Goal: Task Accomplishment & Management: Complete application form

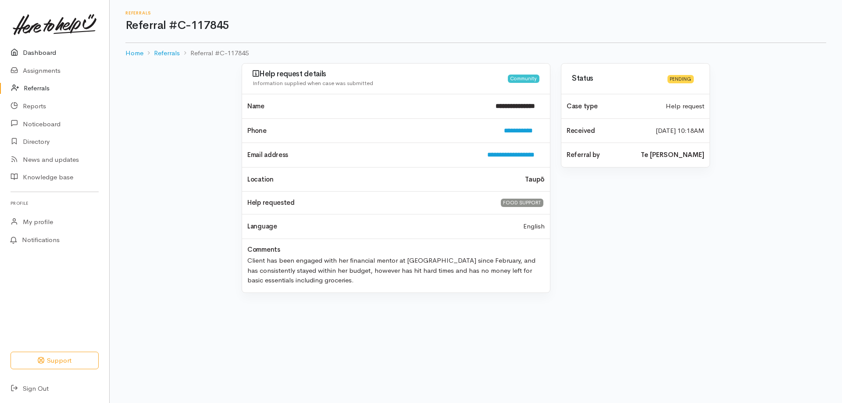
click at [57, 54] on link "Dashboard" at bounding box center [54, 53] width 109 height 18
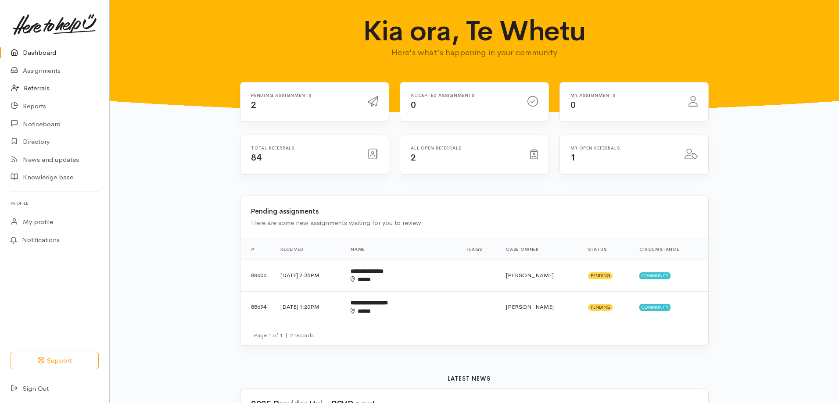
click at [52, 82] on link "Referrals" at bounding box center [54, 88] width 109 height 18
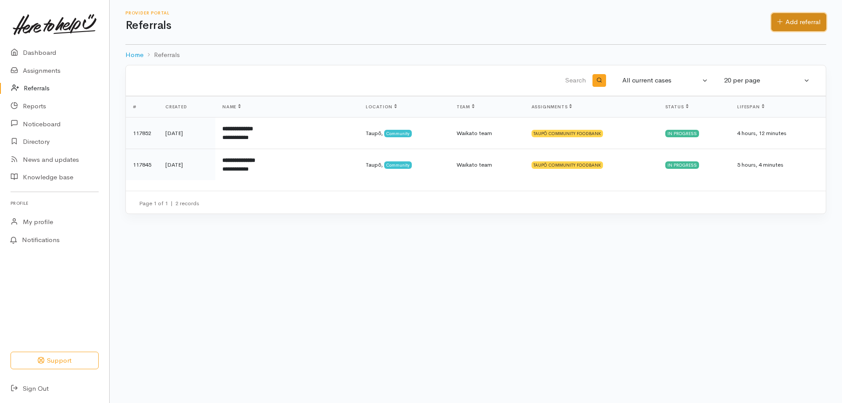
click at [790, 20] on link "Add referral" at bounding box center [799, 22] width 55 height 18
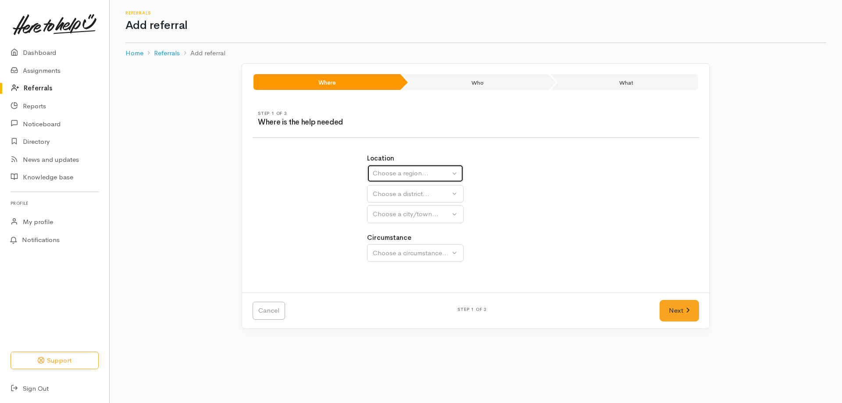
click at [409, 169] on div "Choose a region..." at bounding box center [411, 173] width 77 height 10
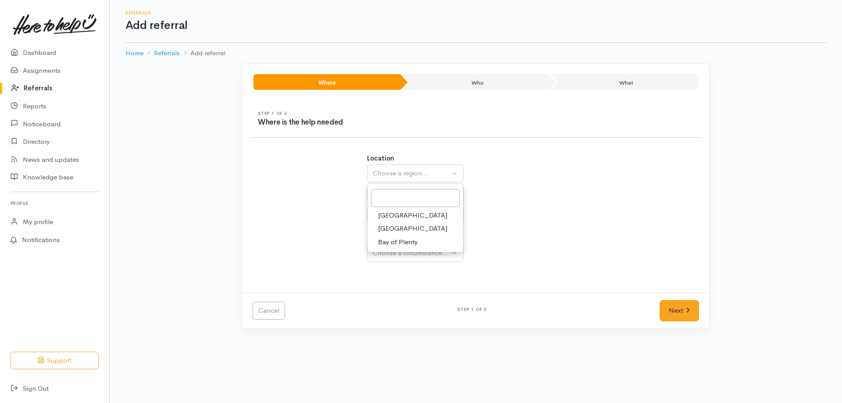
click at [404, 232] on link "Waikato" at bounding box center [416, 229] width 96 height 14
select select "3"
select select
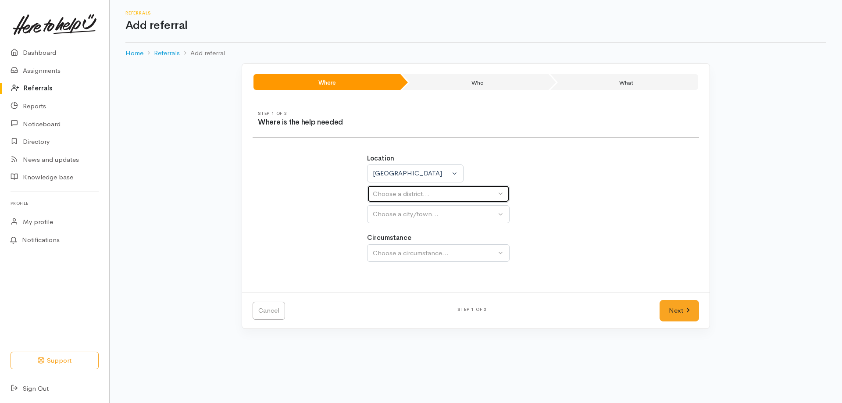
click at [432, 194] on div "Choose a district..." at bounding box center [434, 194] width 123 height 10
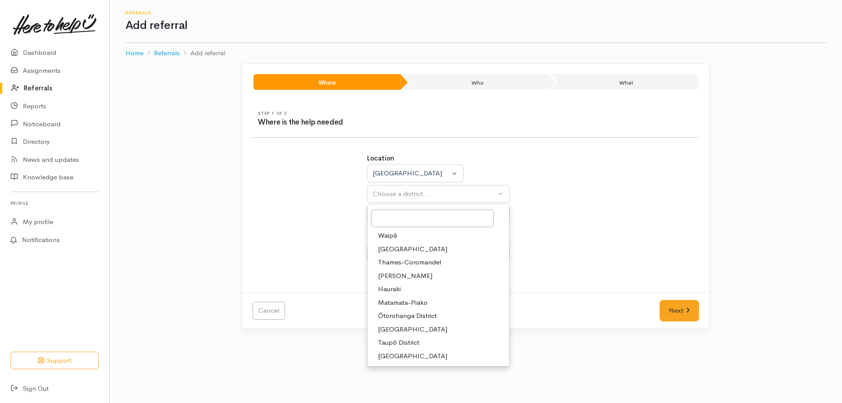
click at [406, 345] on span "Taupō District" at bounding box center [398, 343] width 41 height 10
select select "14"
select select
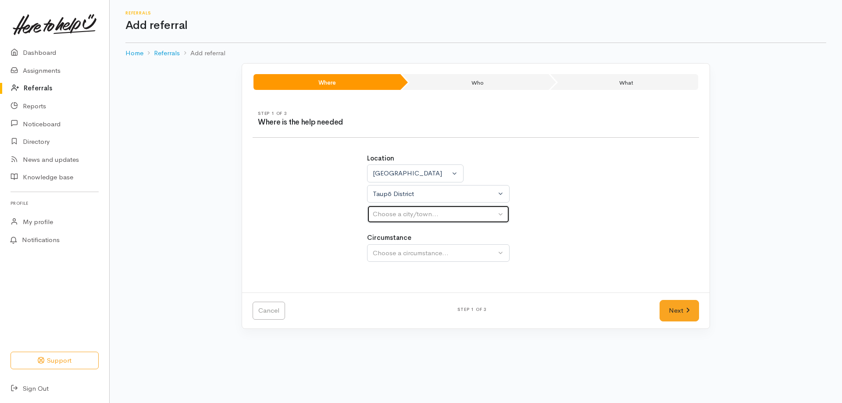
click at [437, 212] on div "Choose a city/town..." at bounding box center [434, 214] width 123 height 10
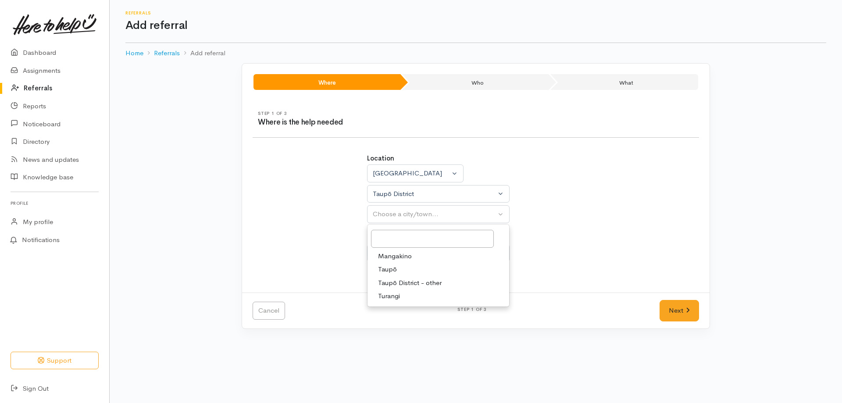
click at [397, 273] on link "Taupō" at bounding box center [439, 270] width 142 height 14
select select "183"
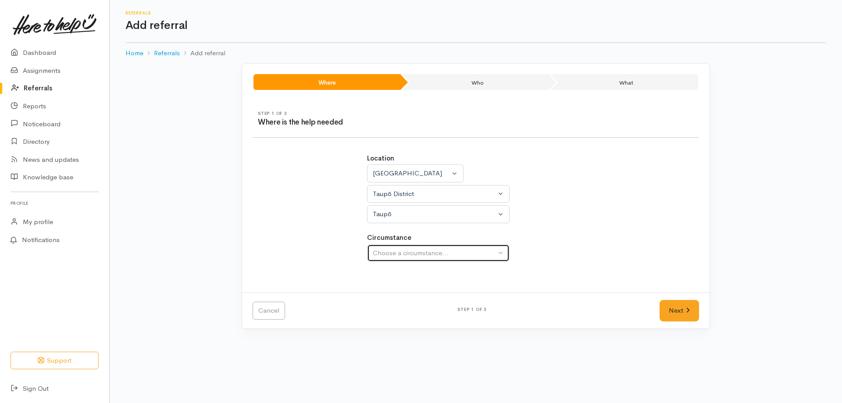
click at [408, 254] on div "Choose a circumstance..." at bounding box center [434, 253] width 123 height 10
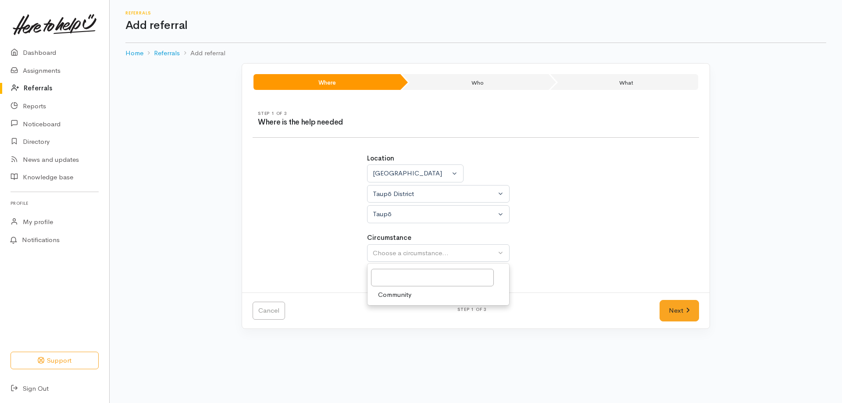
click at [400, 293] on span "Community" at bounding box center [394, 295] width 33 height 10
select select "2"
click at [682, 305] on link "Next" at bounding box center [679, 310] width 39 height 21
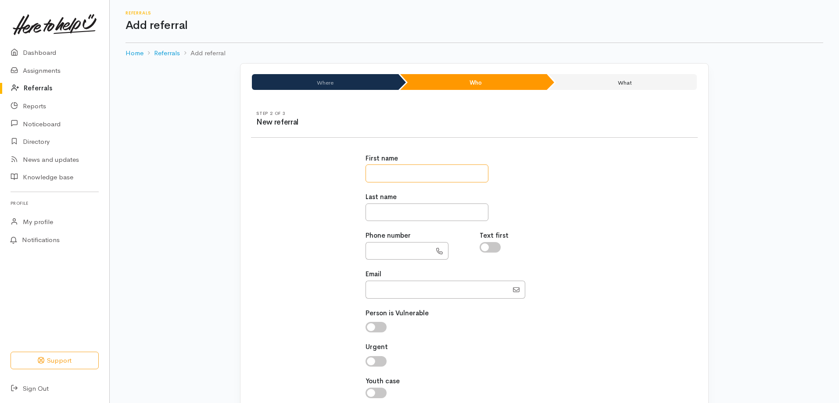
click at [439, 180] on input "text" at bounding box center [426, 173] width 123 height 18
paste input "********"
type input "********"
click at [404, 217] on input "text" at bounding box center [426, 213] width 123 height 18
type input "****"
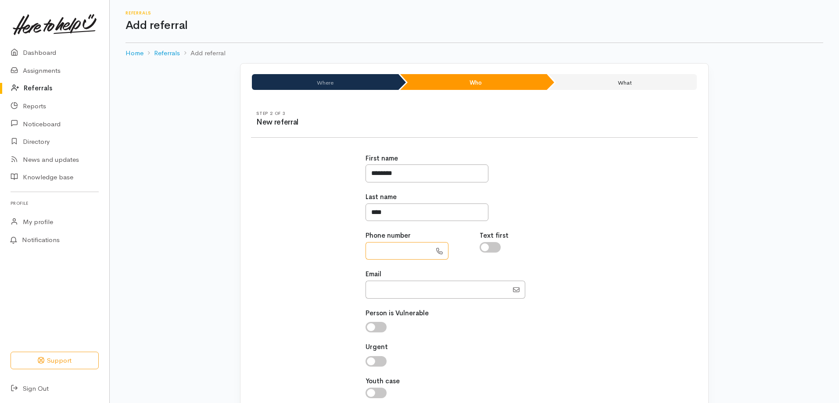
click at [397, 249] on input "text" at bounding box center [398, 251] width 66 height 18
paste input "**********"
type input "**********"
click at [380, 291] on input "Email" at bounding box center [436, 290] width 143 height 18
paste input "consuelokhan18@gmail.com"
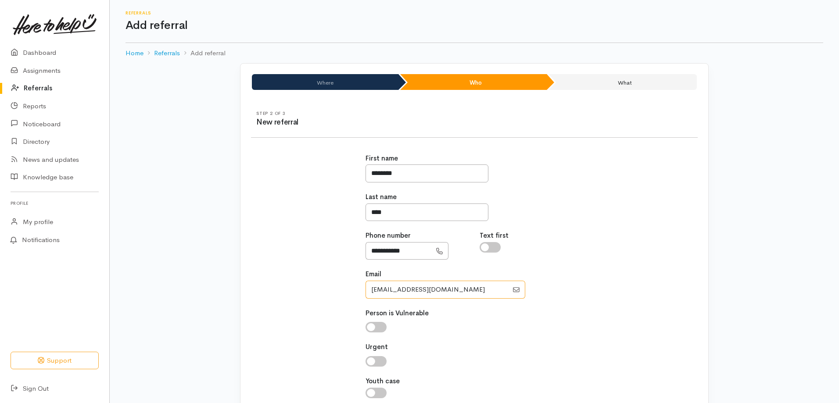
type input "consuelokhan18@gmail.com"
click at [372, 327] on input "checkbox" at bounding box center [375, 327] width 21 height 11
checkbox input "true"
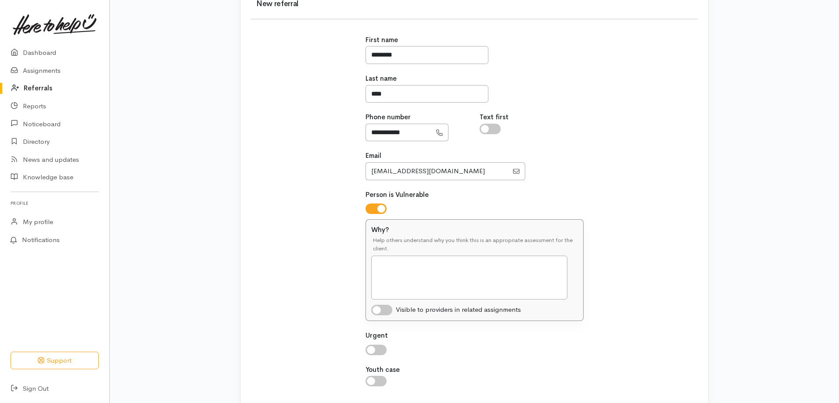
scroll to position [132, 0]
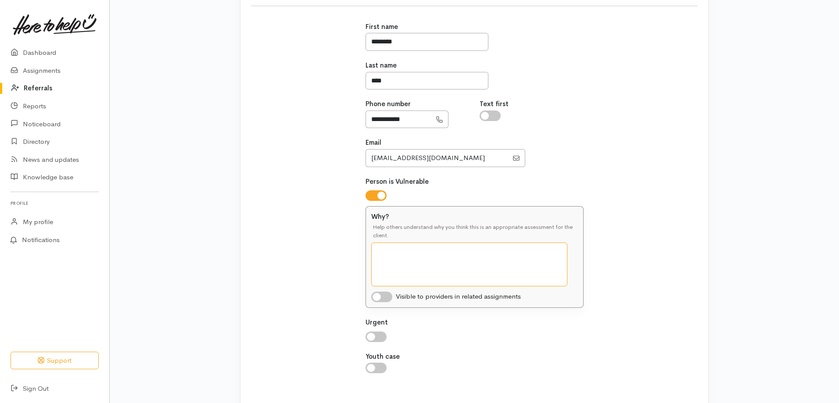
click at [394, 260] on textarea "Why?" at bounding box center [469, 265] width 196 height 44
type textarea "T"
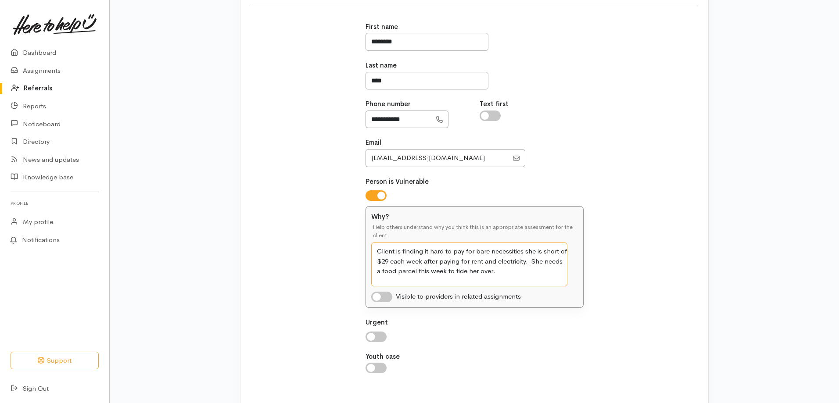
type textarea "Client is finding it hard to pay for bare necessities she is short of $29 each …"
click at [371, 336] on input "checkbox" at bounding box center [375, 337] width 21 height 11
checkbox input "true"
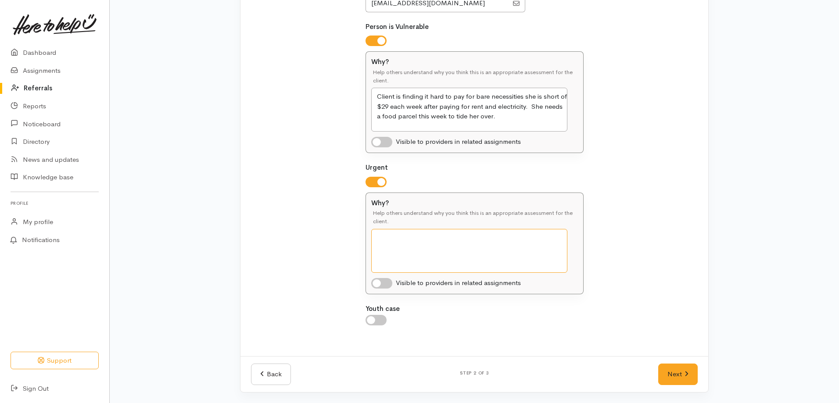
click at [387, 232] on textarea "Why?" at bounding box center [469, 251] width 196 height 44
type textarea "Client did their budget today and after paying for essential needs, is in defic…"
click at [378, 284] on input "checkbox" at bounding box center [381, 283] width 21 height 11
checkbox input "true"
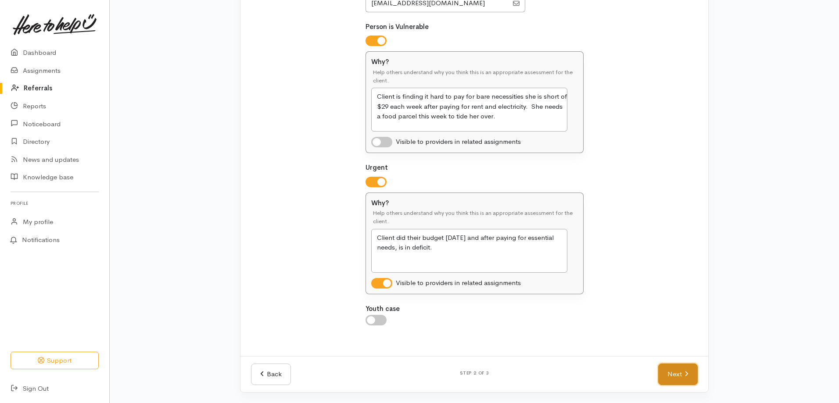
click at [665, 373] on link "Next" at bounding box center [677, 374] width 39 height 21
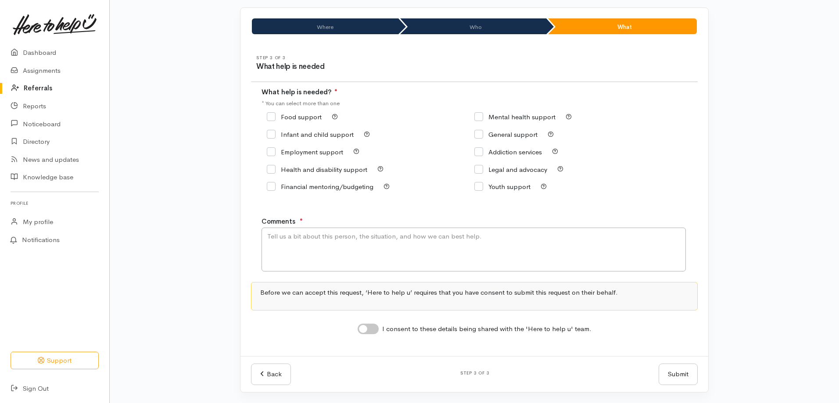
scroll to position [56, 0]
click at [277, 114] on input "Food support" at bounding box center [294, 117] width 55 height 7
checkbox input "true"
click at [315, 243] on textarea "Comments" at bounding box center [473, 250] width 424 height 44
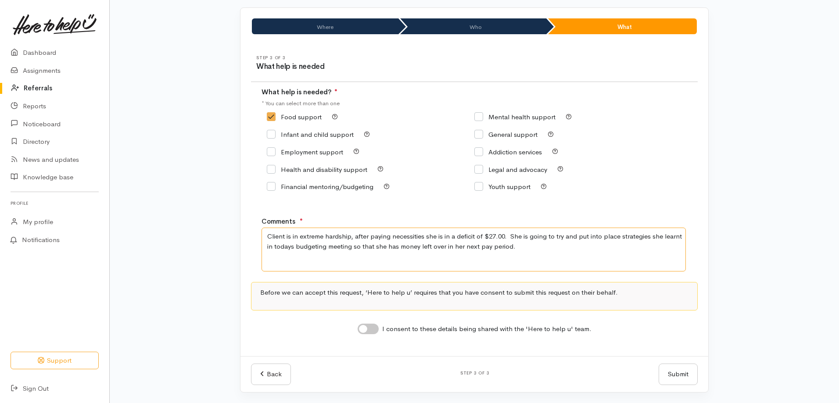
type textarea "Client is in extreme hardship, after paying necessities she is in a deficit of …"
click at [365, 328] on input "I consent to these details being shared with the 'Here to help u' team." at bounding box center [368, 329] width 21 height 11
checkbox input "true"
click at [671, 371] on button "Submit" at bounding box center [677, 374] width 39 height 21
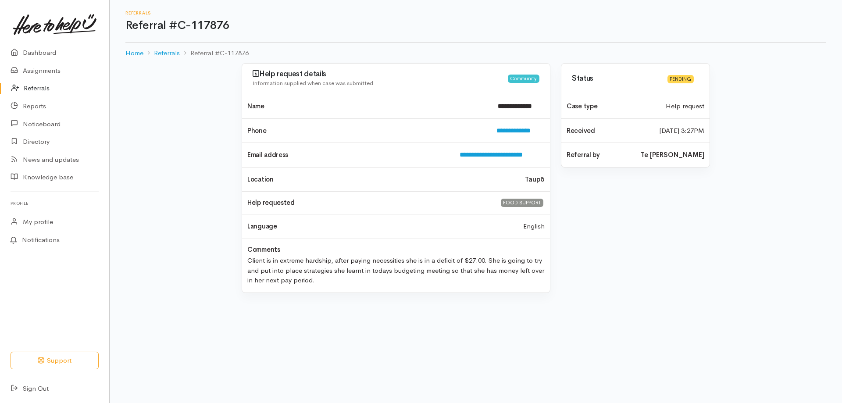
click at [195, 115] on div "**********" at bounding box center [476, 183] width 733 height 240
